Goal: Transaction & Acquisition: Purchase product/service

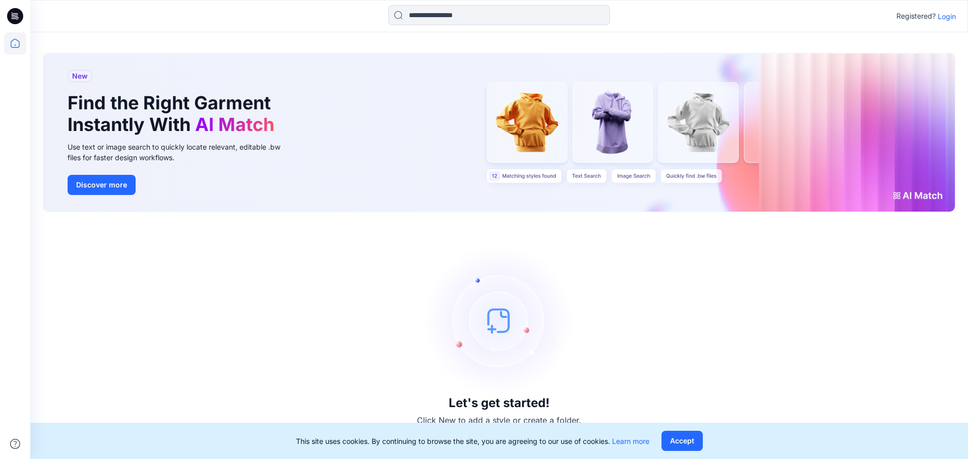
click at [950, 16] on p "Login" at bounding box center [947, 16] width 18 height 11
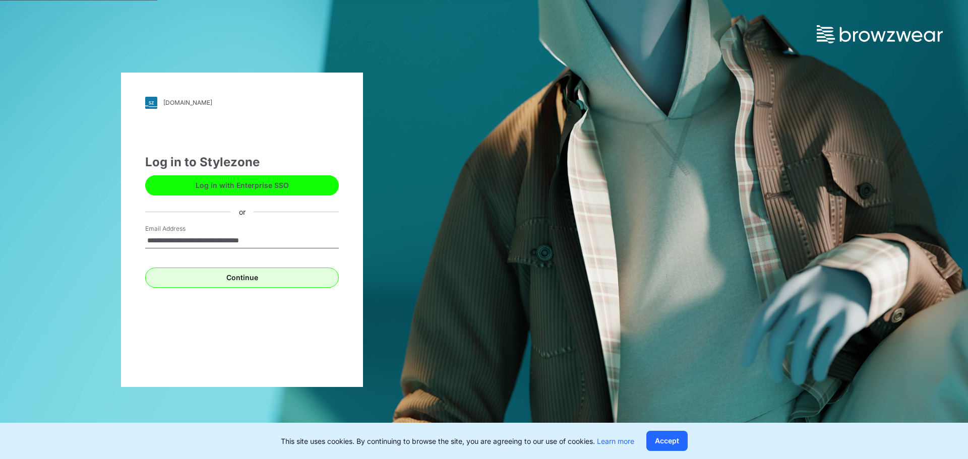
type input "**********"
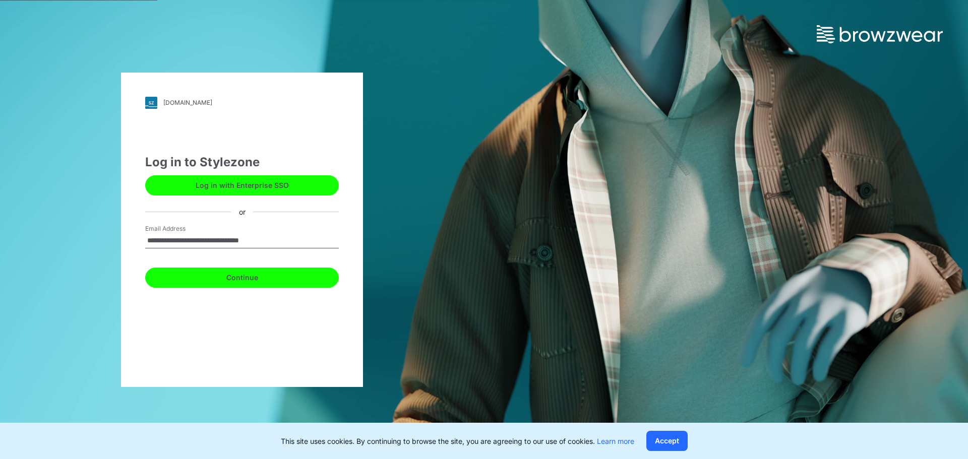
click at [285, 274] on button "Continue" at bounding box center [242, 278] width 194 height 20
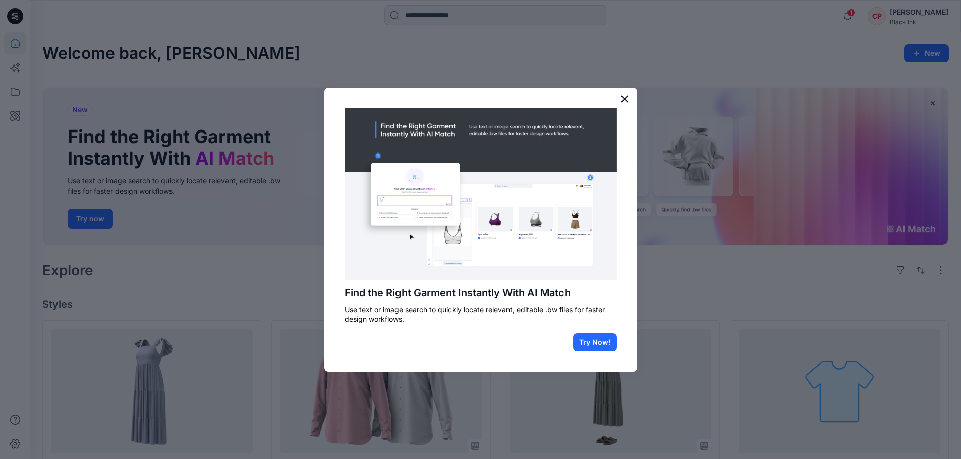
click at [626, 98] on button "×" at bounding box center [625, 99] width 10 height 16
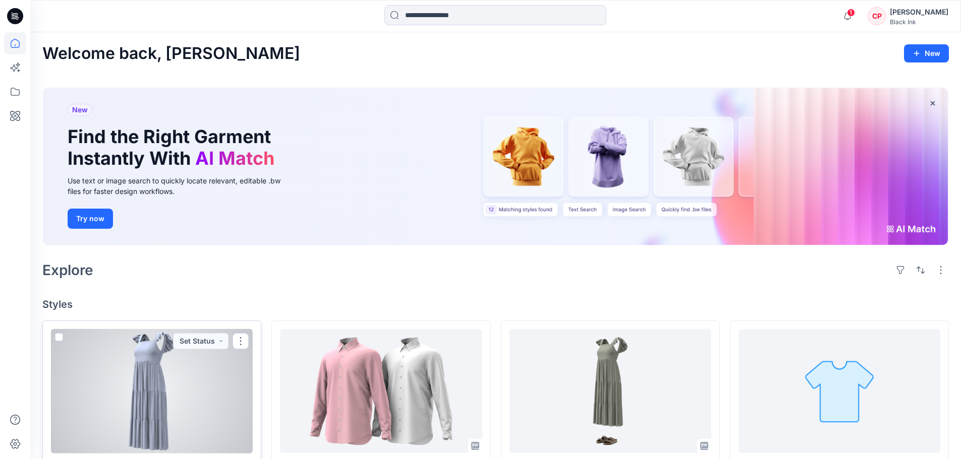
click at [173, 379] on div at bounding box center [152, 391] width 202 height 125
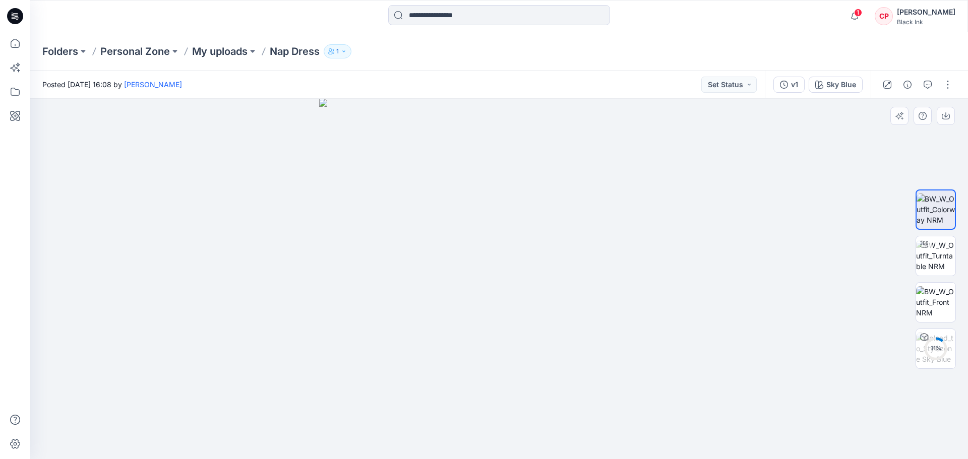
drag, startPoint x: 620, startPoint y: 279, endPoint x: 462, endPoint y: 313, distance: 161.4
click at [685, 281] on div at bounding box center [499, 279] width 938 height 361
drag, startPoint x: 455, startPoint y: 307, endPoint x: 653, endPoint y: 306, distance: 198.2
click at [626, 306] on img at bounding box center [499, 279] width 361 height 361
click at [924, 256] on img at bounding box center [935, 256] width 39 height 32
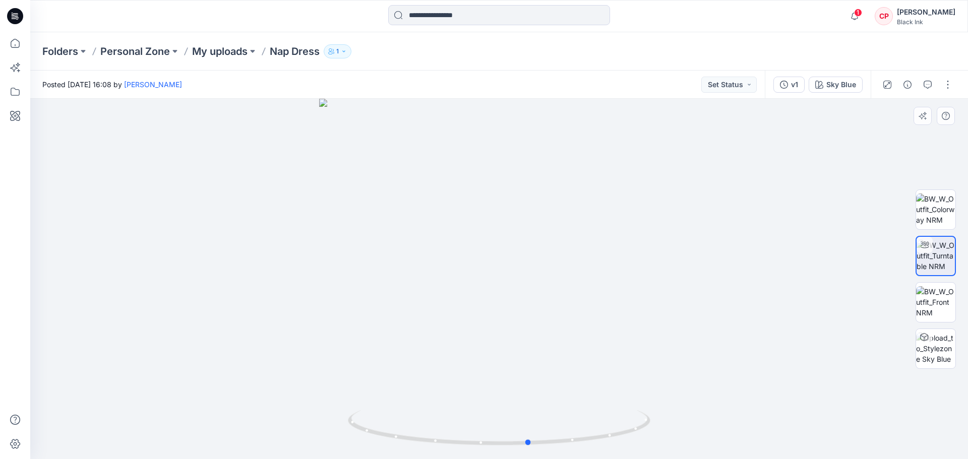
drag, startPoint x: 592, startPoint y: 316, endPoint x: 623, endPoint y: 268, distance: 56.2
click at [623, 268] on div at bounding box center [499, 279] width 938 height 361
click at [946, 303] on img at bounding box center [935, 302] width 39 height 32
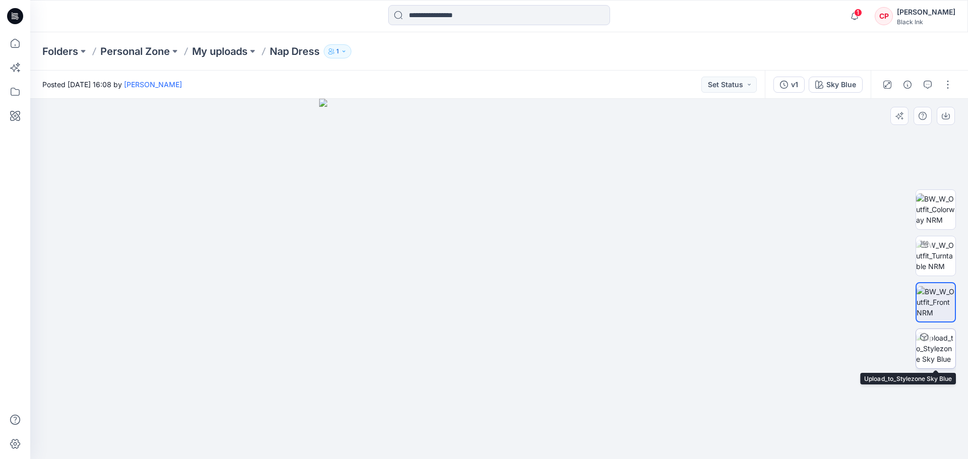
click at [927, 342] on div at bounding box center [924, 337] width 16 height 16
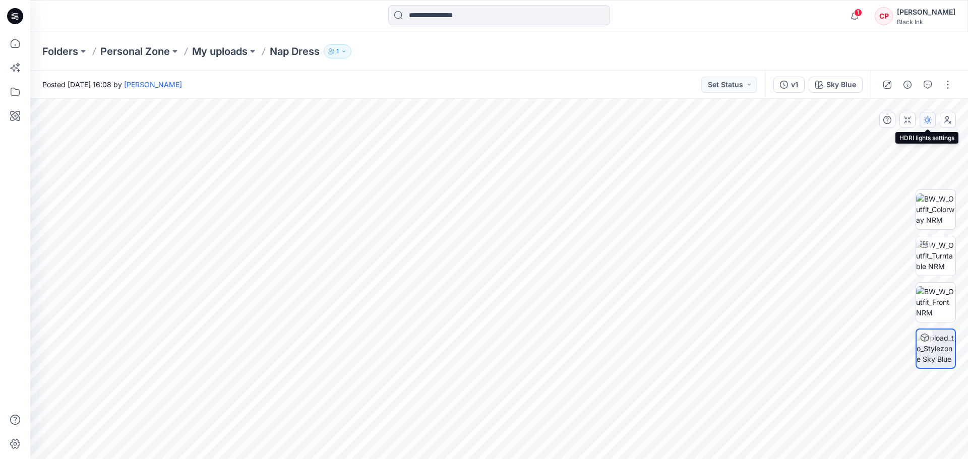
click at [928, 126] on button "button" at bounding box center [928, 120] width 16 height 16
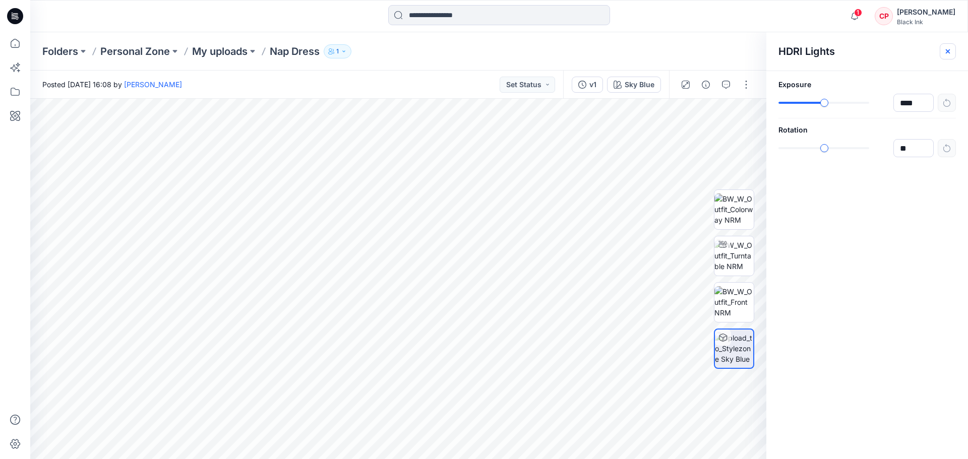
click at [949, 53] on icon "button" at bounding box center [948, 51] width 4 height 4
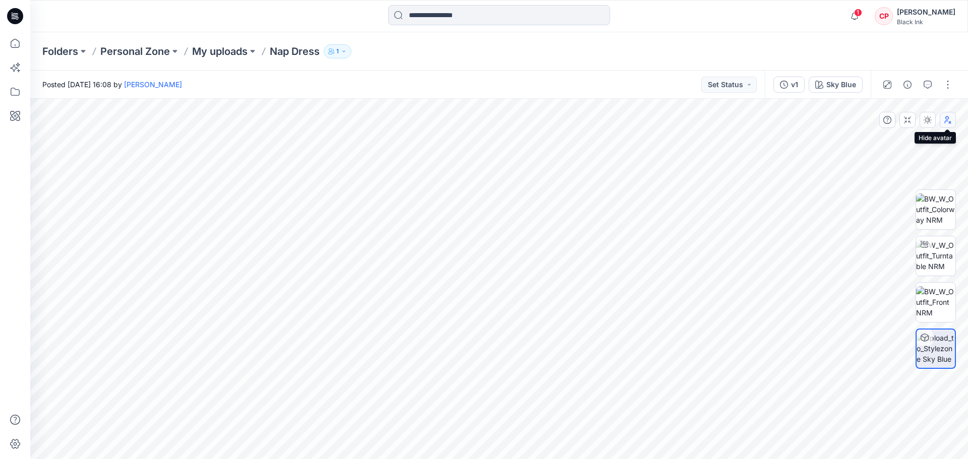
click at [949, 122] on icon "button" at bounding box center [948, 120] width 7 height 8
click at [949, 122] on icon "button" at bounding box center [948, 122] width 6 height 3
click at [943, 88] on button "button" at bounding box center [948, 85] width 16 height 16
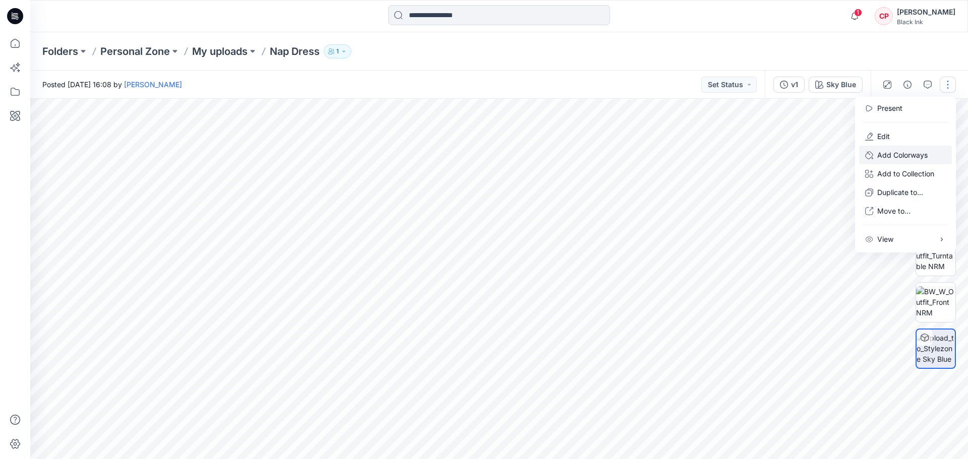
click at [876, 157] on button "Add Colorways" at bounding box center [905, 155] width 93 height 19
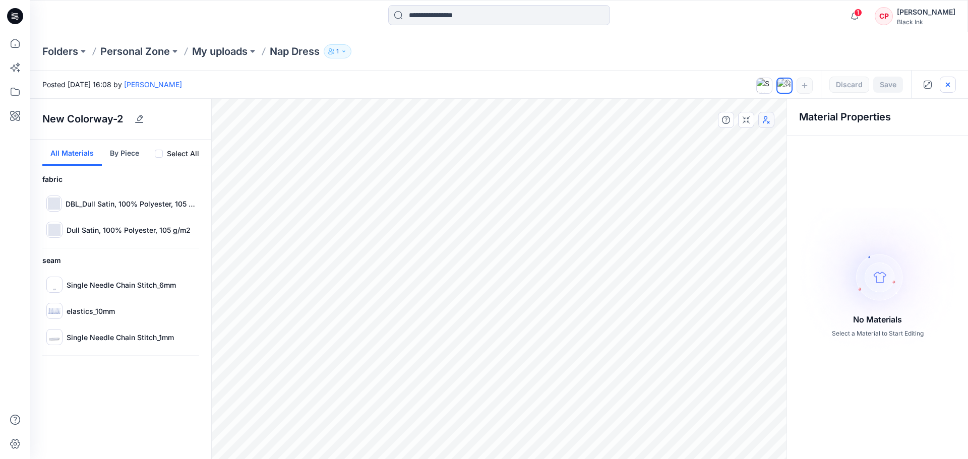
click at [947, 85] on icon "button" at bounding box center [948, 84] width 4 height 4
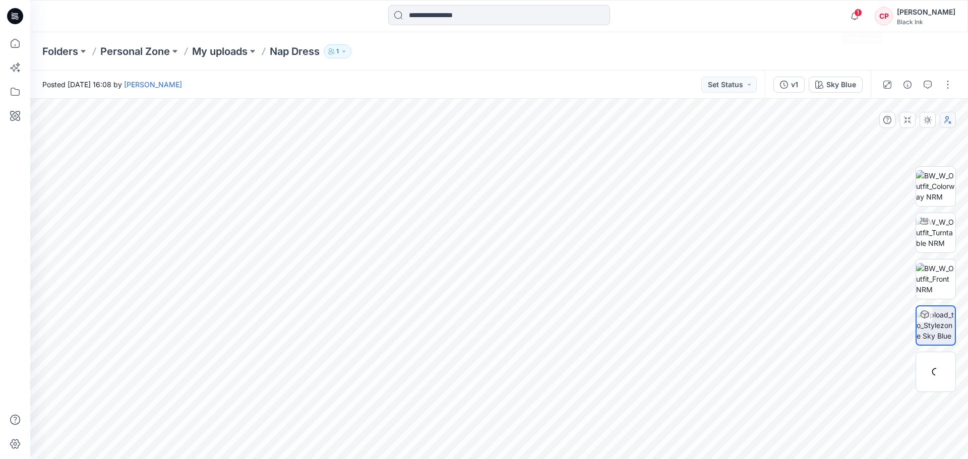
click at [862, 15] on span "1" at bounding box center [858, 13] width 8 height 8
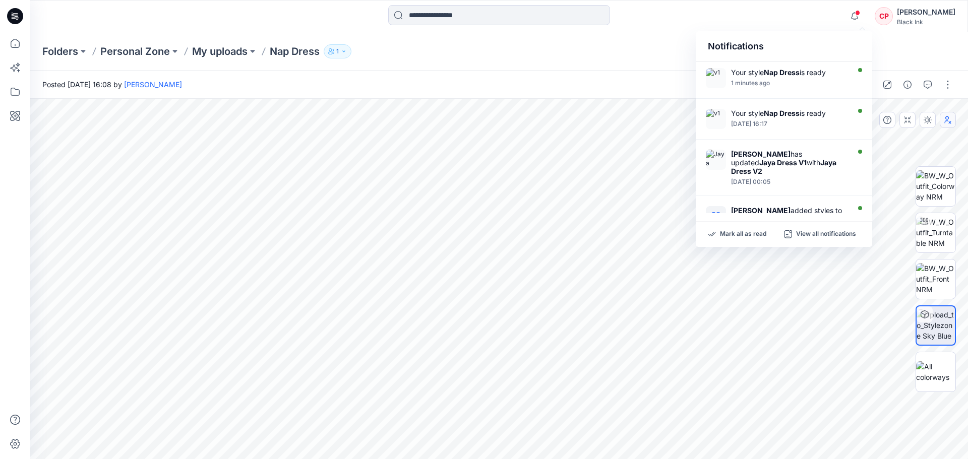
click at [828, 22] on div "Notifications Your style Nap Dress is ready 1 minutes ago Your style Nap Dress …" at bounding box center [498, 16] width 937 height 22
